Goal: Information Seeking & Learning: Understand process/instructions

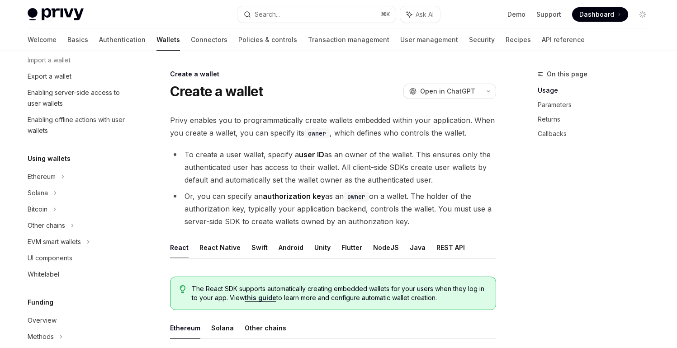
scroll to position [165, 0]
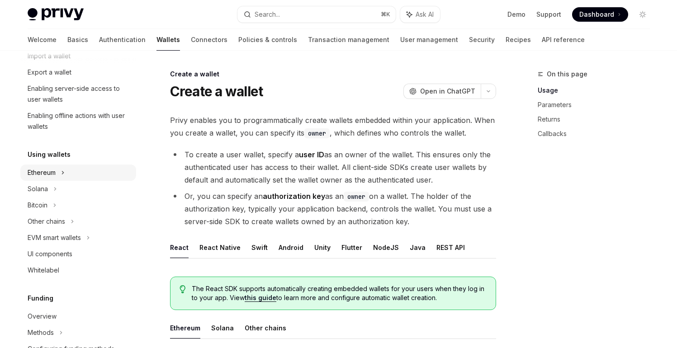
type textarea "*"
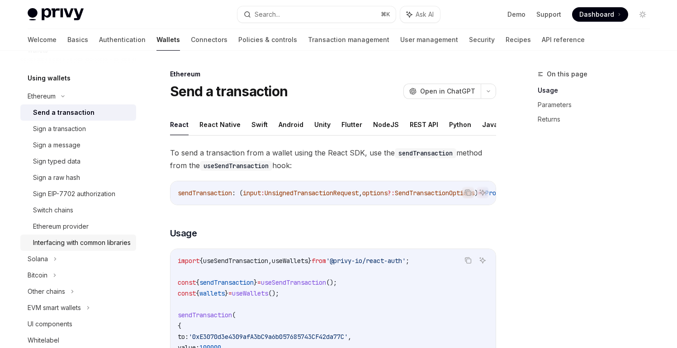
scroll to position [249, 0]
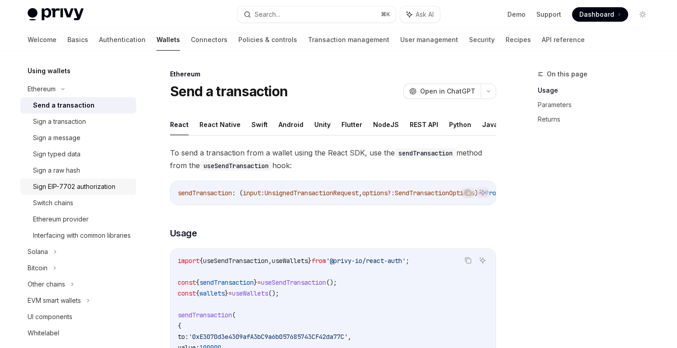
click at [78, 183] on div "Sign EIP-7702 authorization" at bounding box center [74, 186] width 82 height 11
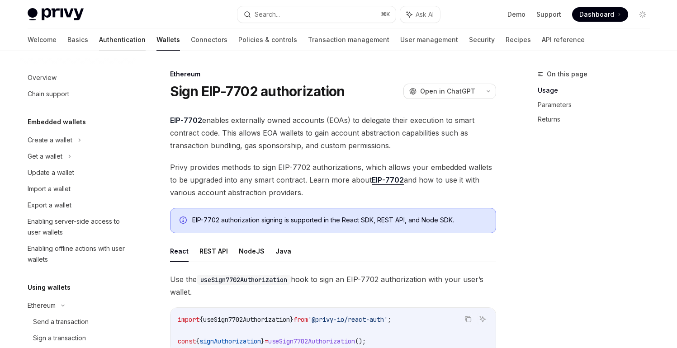
click at [99, 40] on link "Authentication" at bounding box center [122, 40] width 47 height 22
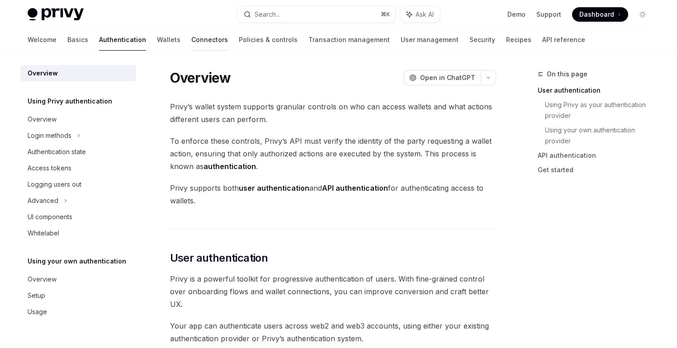
click at [191, 42] on link "Connectors" at bounding box center [209, 40] width 37 height 22
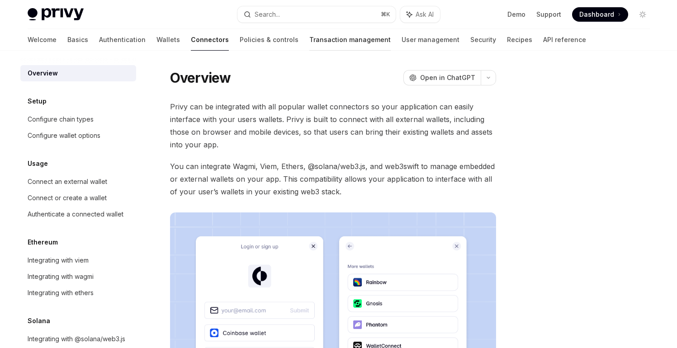
click at [309, 43] on link "Transaction management" at bounding box center [349, 40] width 81 height 22
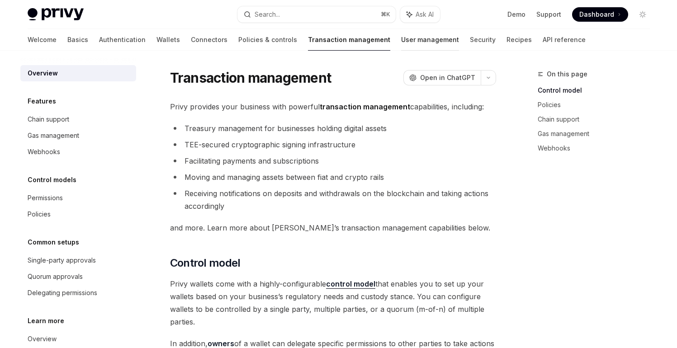
click at [401, 40] on link "User management" at bounding box center [430, 40] width 58 height 22
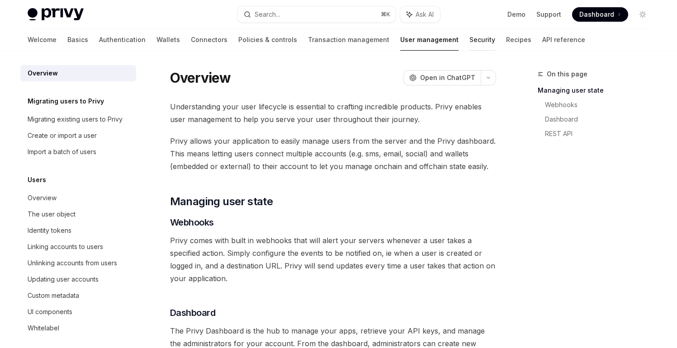
click at [469, 45] on link "Security" at bounding box center [482, 40] width 26 height 22
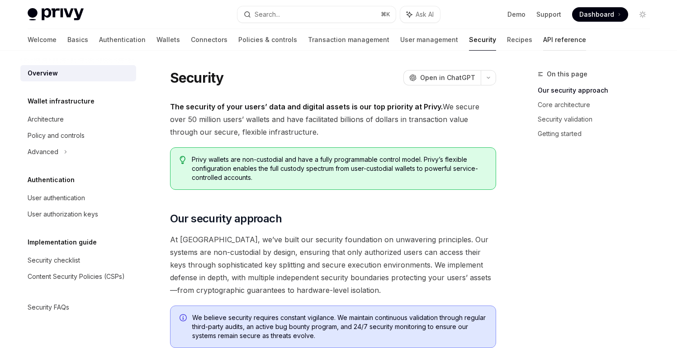
click at [543, 39] on link "API reference" at bounding box center [564, 40] width 43 height 22
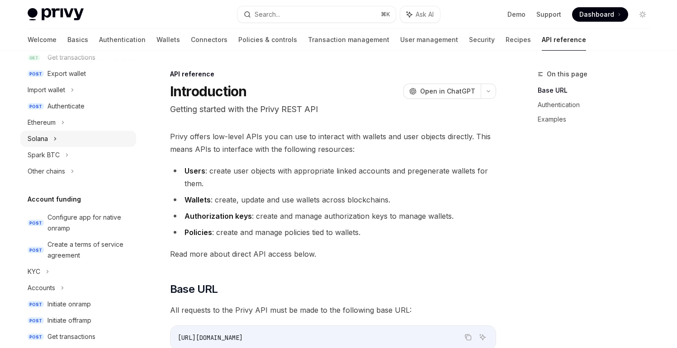
scroll to position [193, 0]
click at [108, 125] on div "Ethereum" at bounding box center [78, 121] width 116 height 16
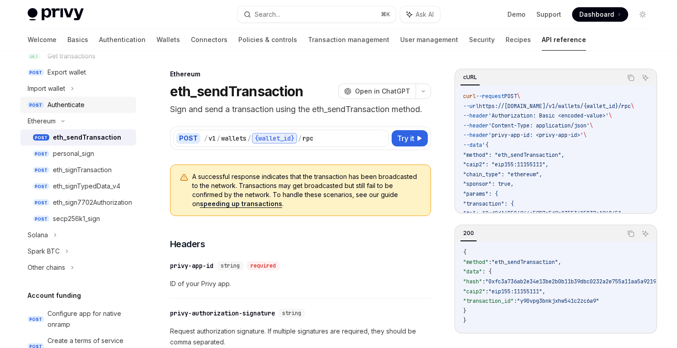
click at [103, 108] on div "Authenticate" at bounding box center [88, 104] width 83 height 11
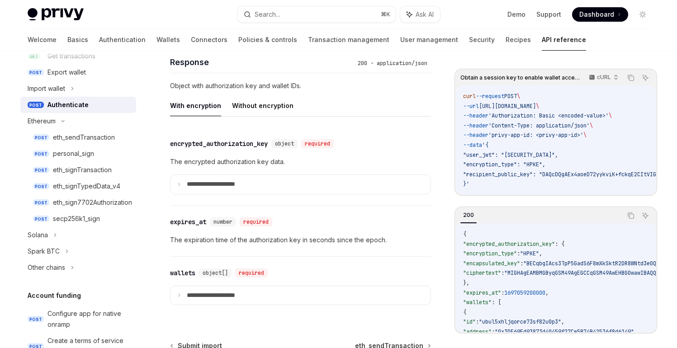
scroll to position [749, 0]
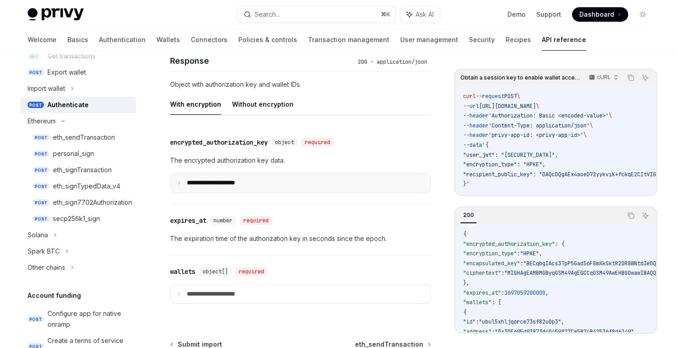
click at [225, 186] on p "**********" at bounding box center [218, 183] width 63 height 8
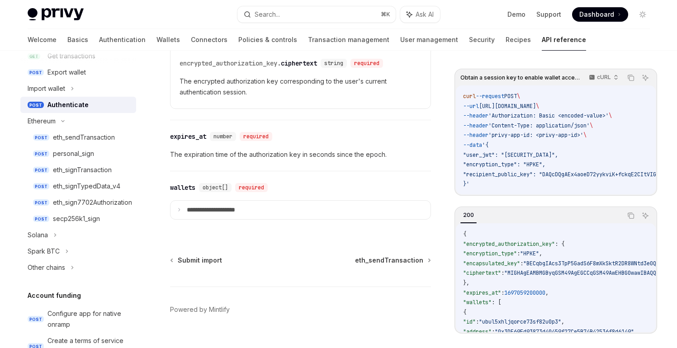
scroll to position [1043, 0]
click at [60, 170] on div "eth_signTransaction" at bounding box center [82, 169] width 59 height 11
type textarea "*"
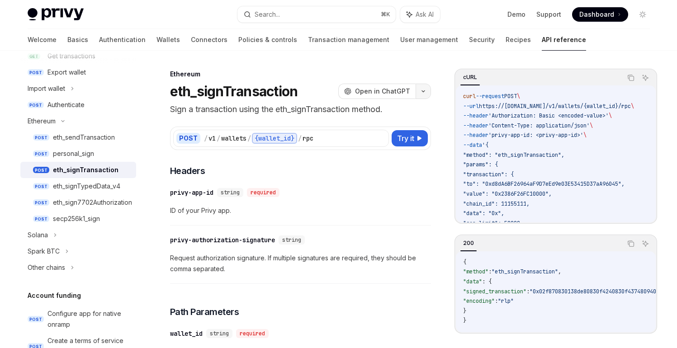
click at [424, 91] on icon "button" at bounding box center [423, 91] width 11 height 4
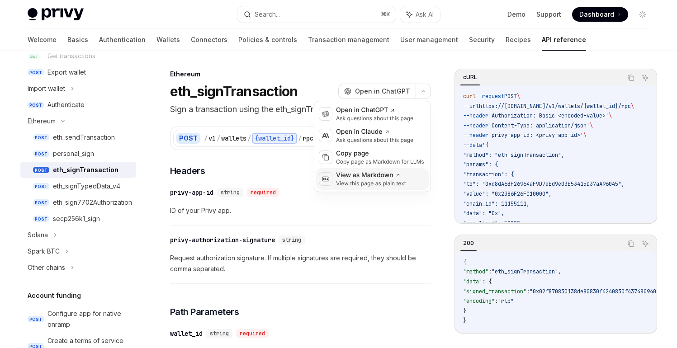
click at [383, 183] on div "View this page as plain text" at bounding box center [371, 183] width 70 height 7
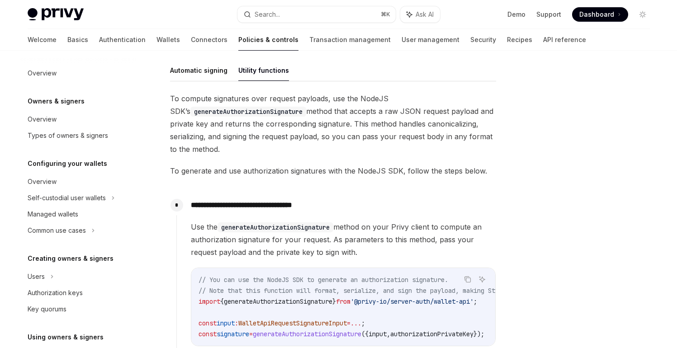
scroll to position [205, 0]
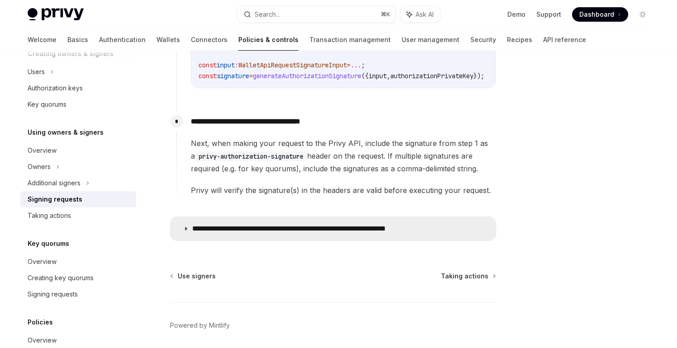
click at [339, 229] on p "**********" at bounding box center [317, 228] width 250 height 9
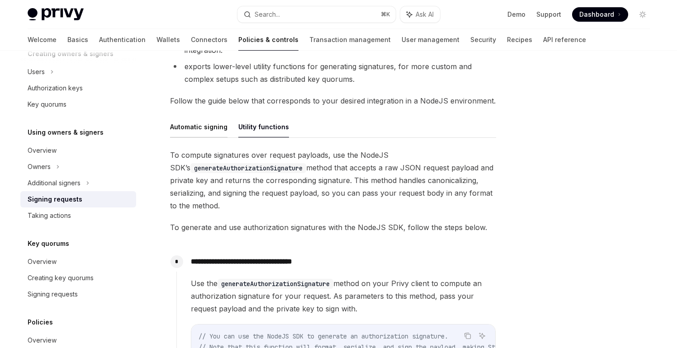
click at [211, 127] on button "Automatic signing" at bounding box center [198, 126] width 57 height 21
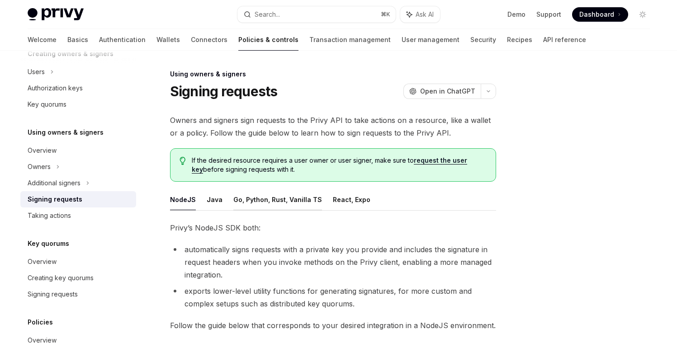
click at [292, 203] on button "Go, Python, Rust, Vanilla TS" at bounding box center [277, 199] width 89 height 21
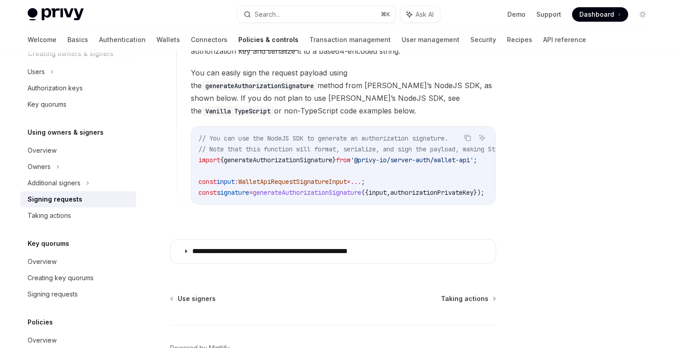
scroll to position [893, 0]
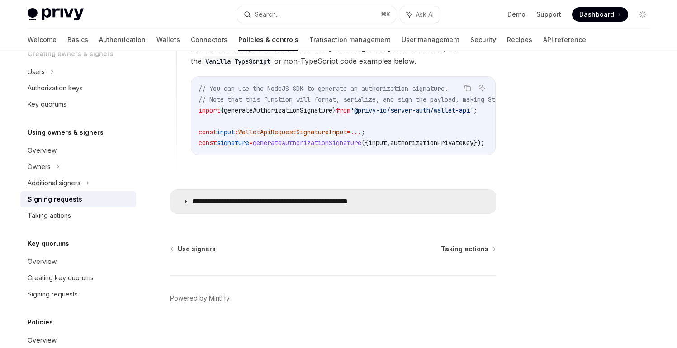
click at [350, 203] on summary "**********" at bounding box center [332, 201] width 325 height 23
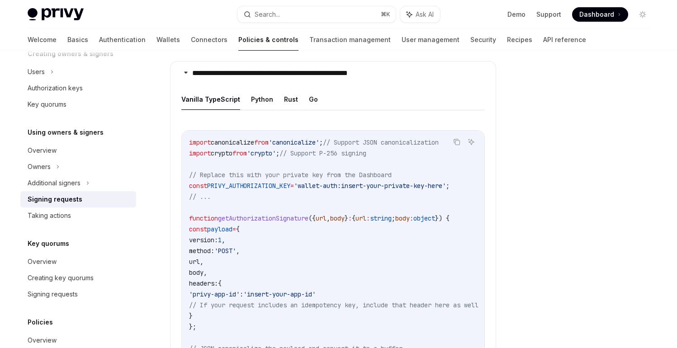
scroll to position [1023, 0]
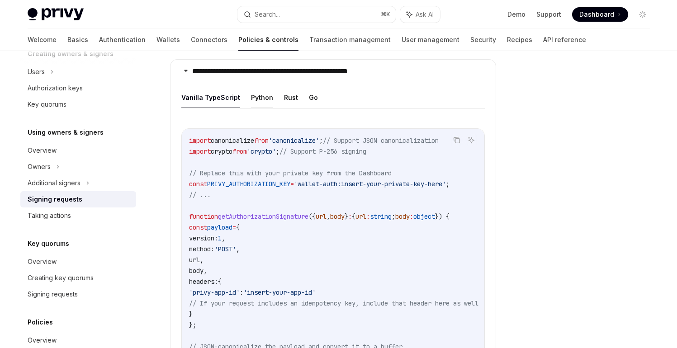
click at [251, 90] on button "Python" at bounding box center [262, 97] width 22 height 21
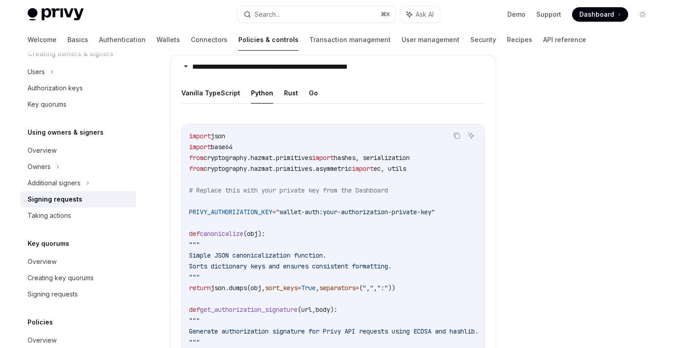
scroll to position [1026, 0]
click at [456, 135] on button "Copy the contents from the code block" at bounding box center [457, 137] width 12 height 12
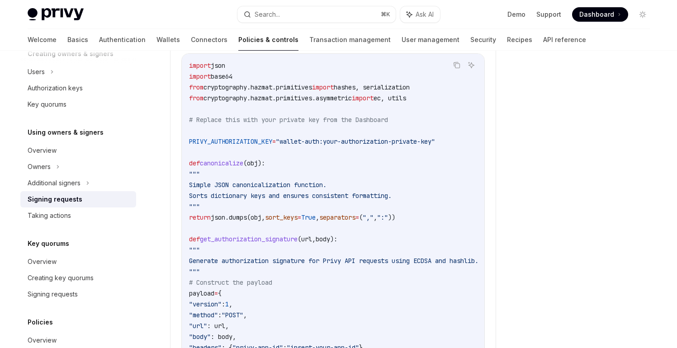
scroll to position [1092, 0]
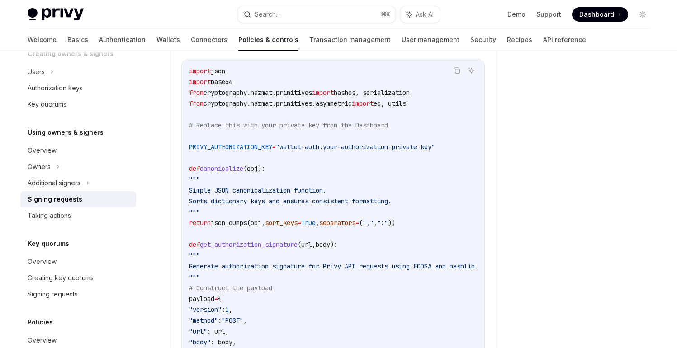
click at [198, 143] on span "PRIVY_AUTHORIZATION_KEY" at bounding box center [230, 147] width 83 height 8
click at [524, 178] on div at bounding box center [587, 208] width 137 height 279
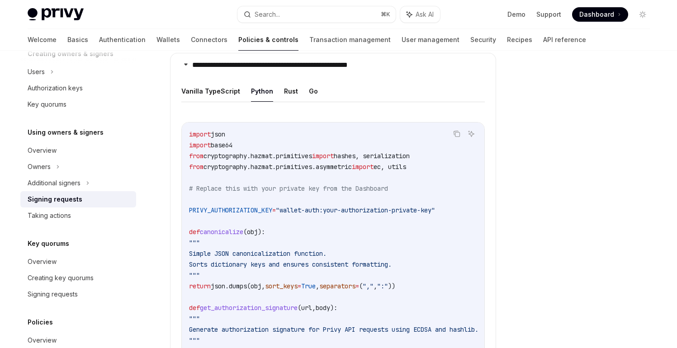
scroll to position [1024, 0]
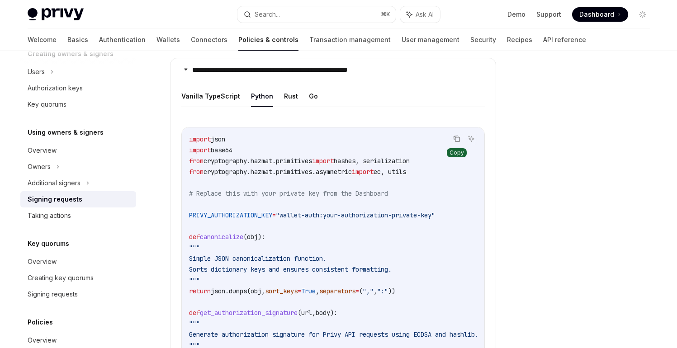
click at [455, 137] on icon "Copy the contents from the code block" at bounding box center [457, 139] width 5 height 5
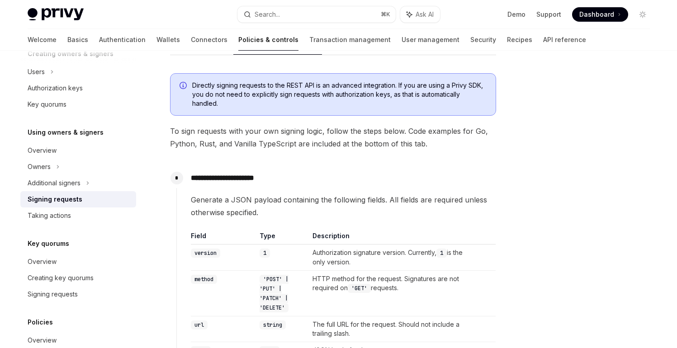
scroll to position [0, 0]
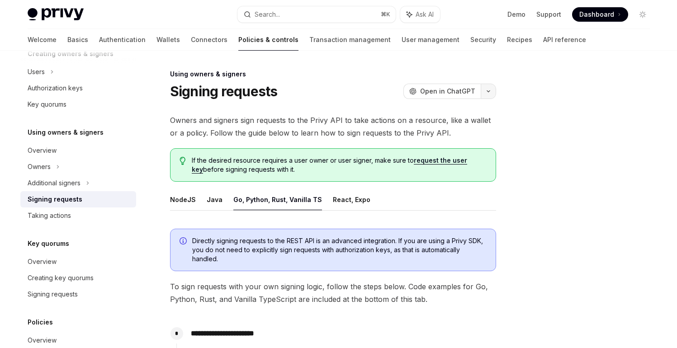
click at [486, 92] on icon "button" at bounding box center [488, 91] width 11 height 4
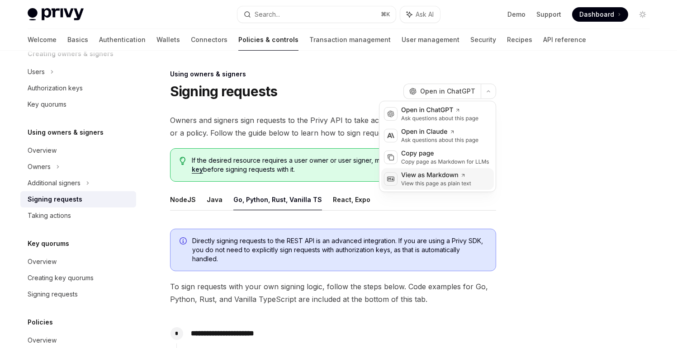
click at [451, 173] on div "View as Markdown" at bounding box center [436, 175] width 70 height 9
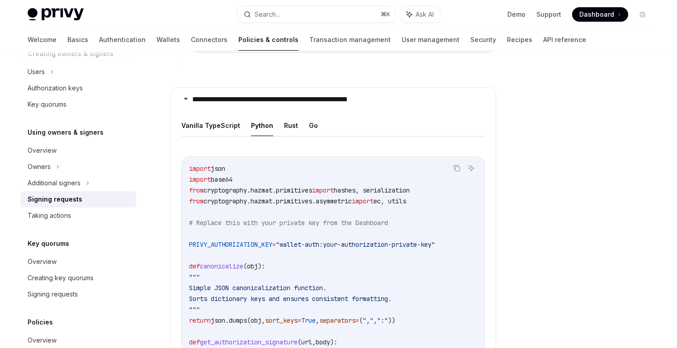
scroll to position [996, 0]
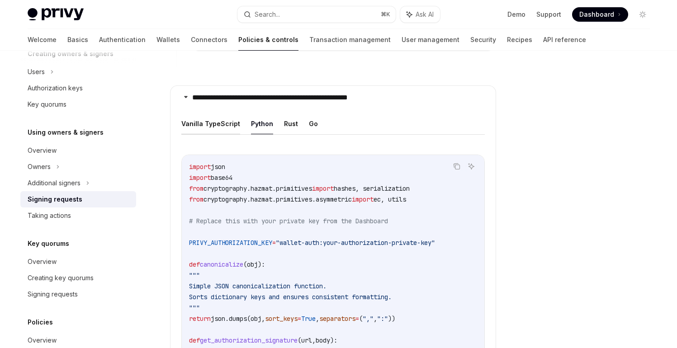
click at [212, 122] on button "Vanilla TypeScript" at bounding box center [210, 123] width 59 height 21
type textarea "*"
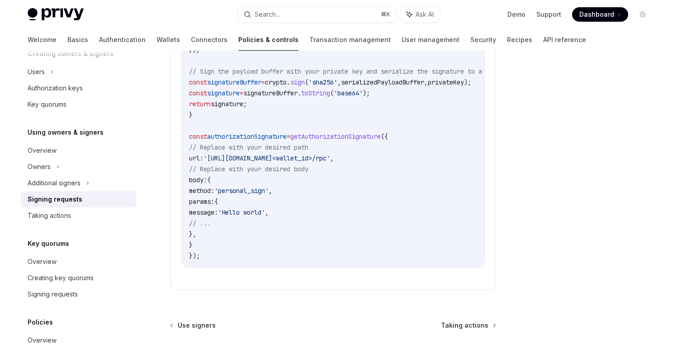
scroll to position [1461, 0]
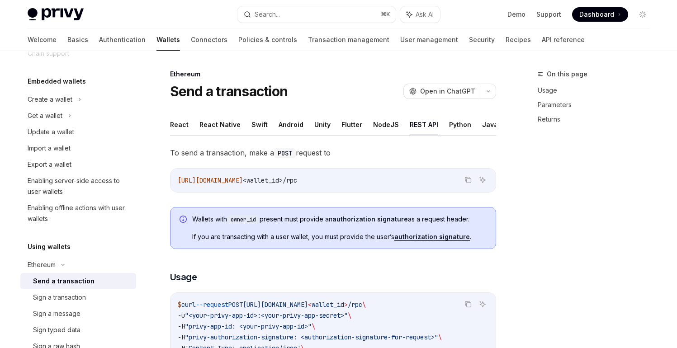
click at [352, 216] on link "authorization signature" at bounding box center [369, 219] width 75 height 8
type textarea "*"
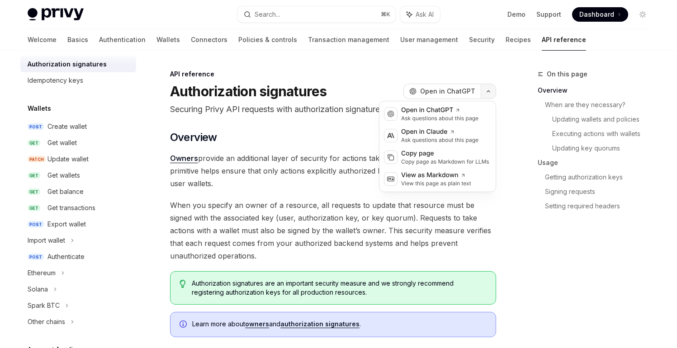
click at [483, 88] on button "button" at bounding box center [487, 91] width 15 height 15
click at [448, 181] on div "View this page as plain text" at bounding box center [436, 183] width 70 height 7
